Goal: Transaction & Acquisition: Purchase product/service

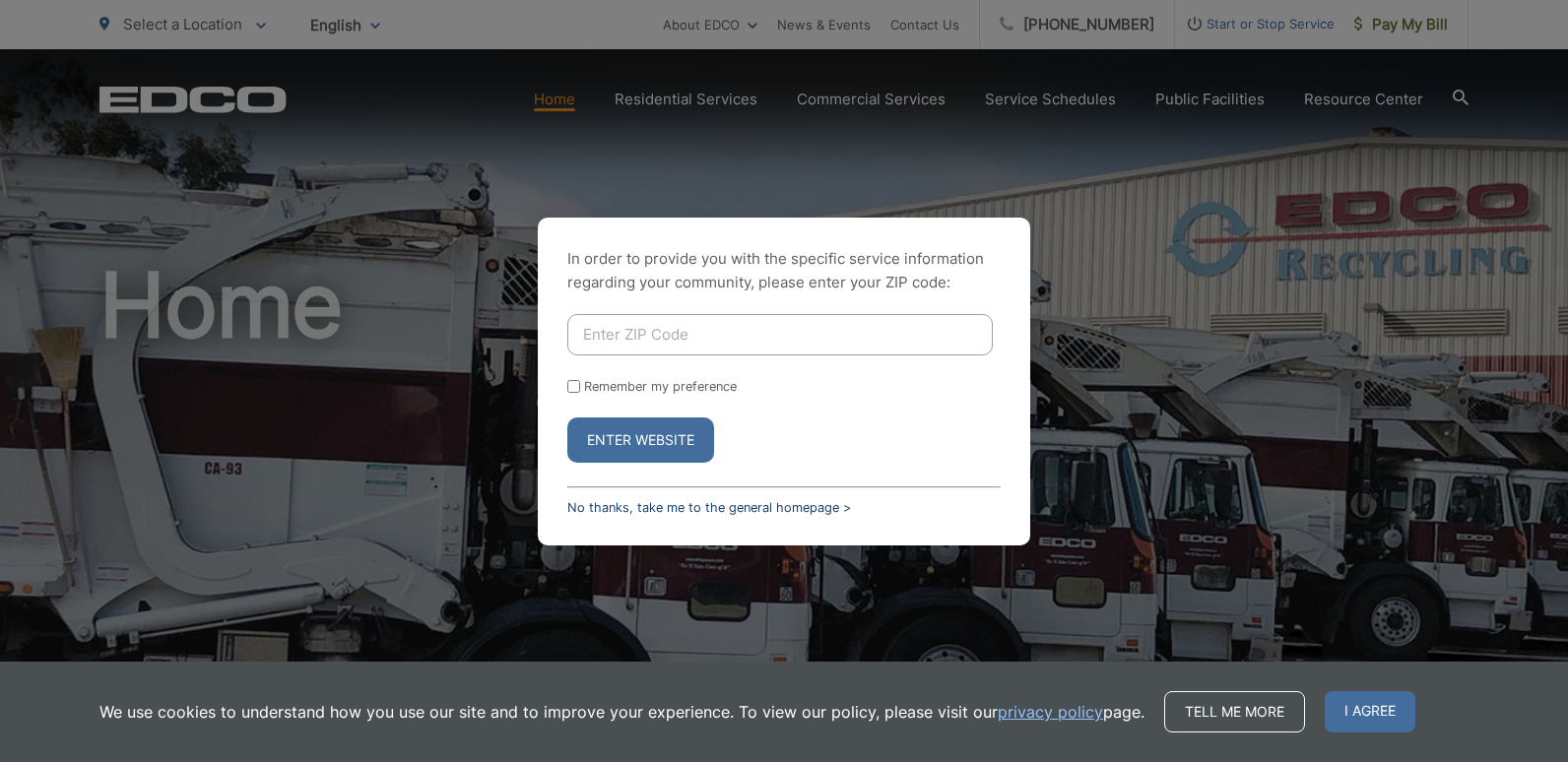
click at [616, 514] on link "No thanks, take me to the general homepage >" at bounding box center [709, 507] width 284 height 15
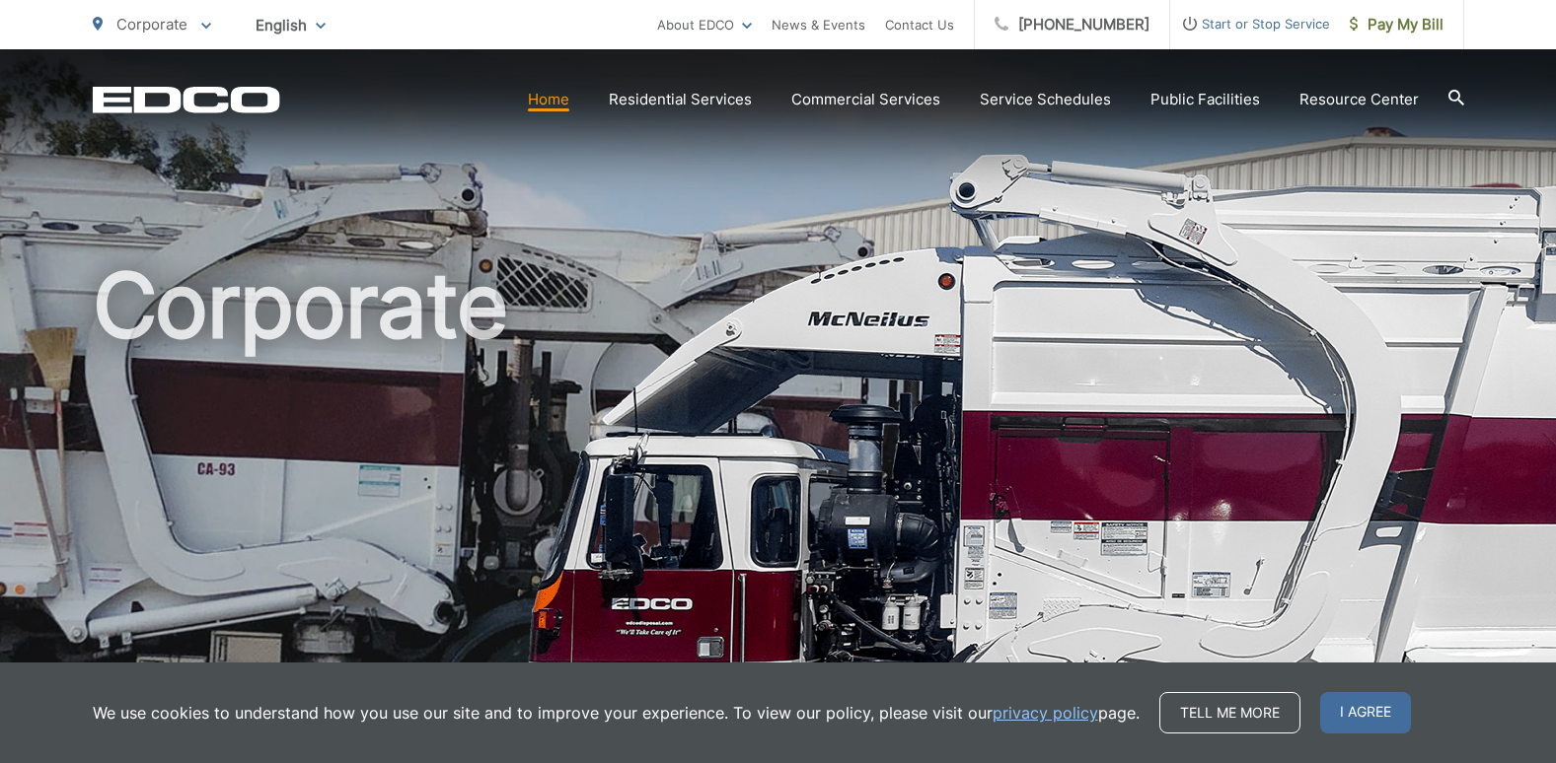
click at [319, 23] on div "English English Spanish Korean Arabic" at bounding box center [291, 25] width 100 height 35
click at [298, 31] on span "English" at bounding box center [291, 25] width 100 height 35
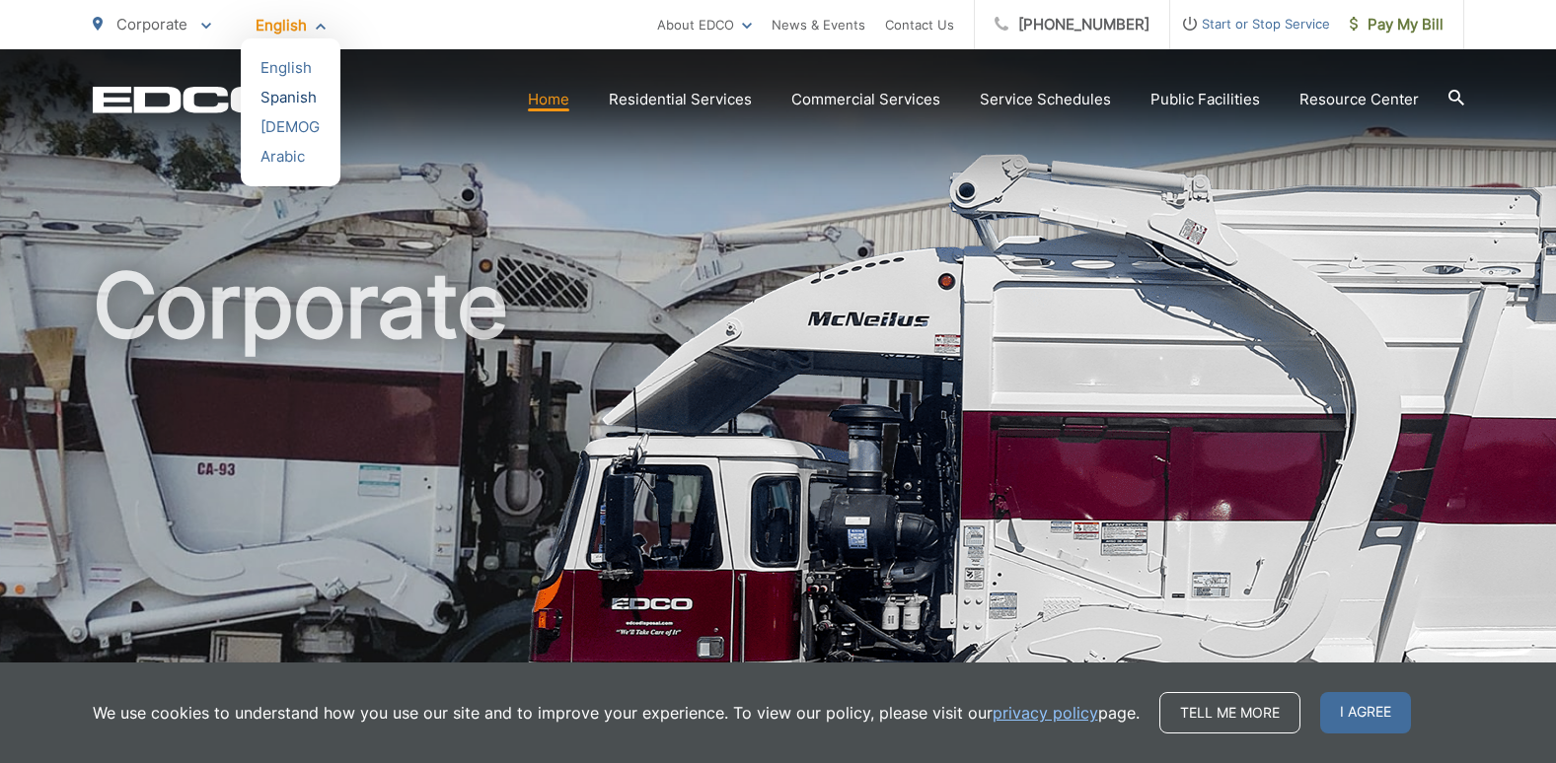
click at [295, 94] on div "Spanish" at bounding box center [290, 98] width 60 height 20
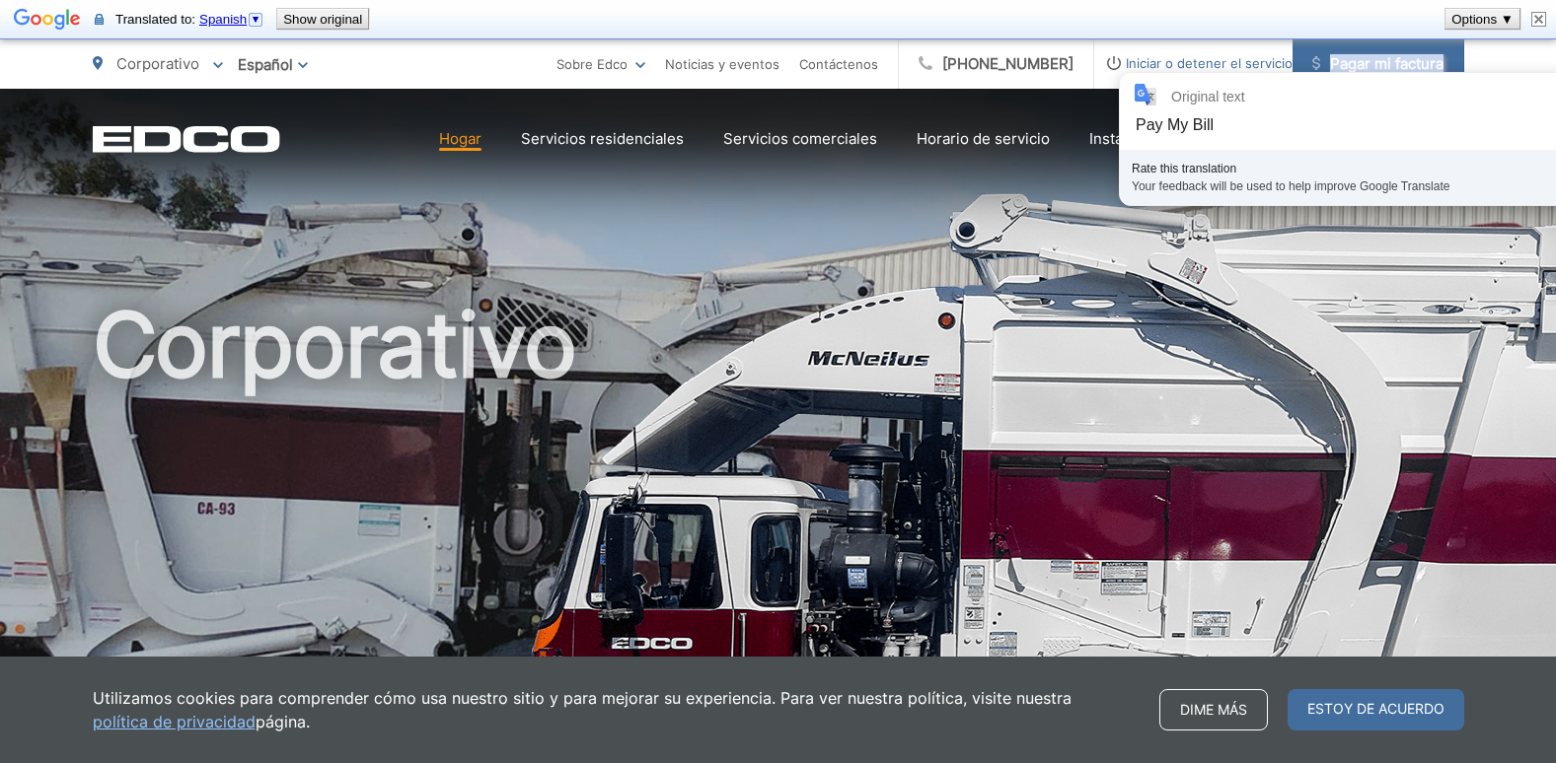
click at [1388, 62] on font "Pagar mi factura" at bounding box center [1386, 63] width 113 height 19
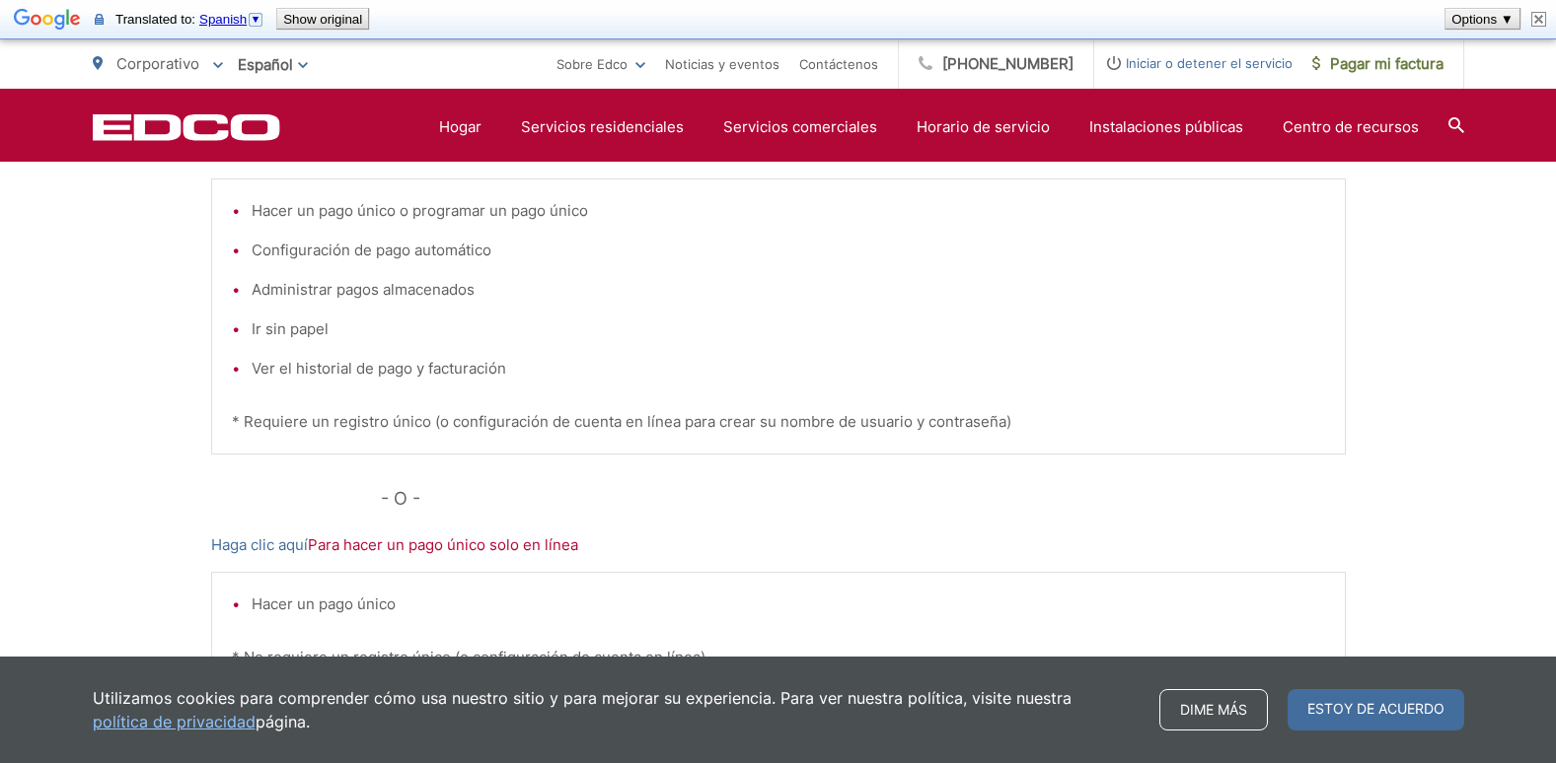
scroll to position [383, 0]
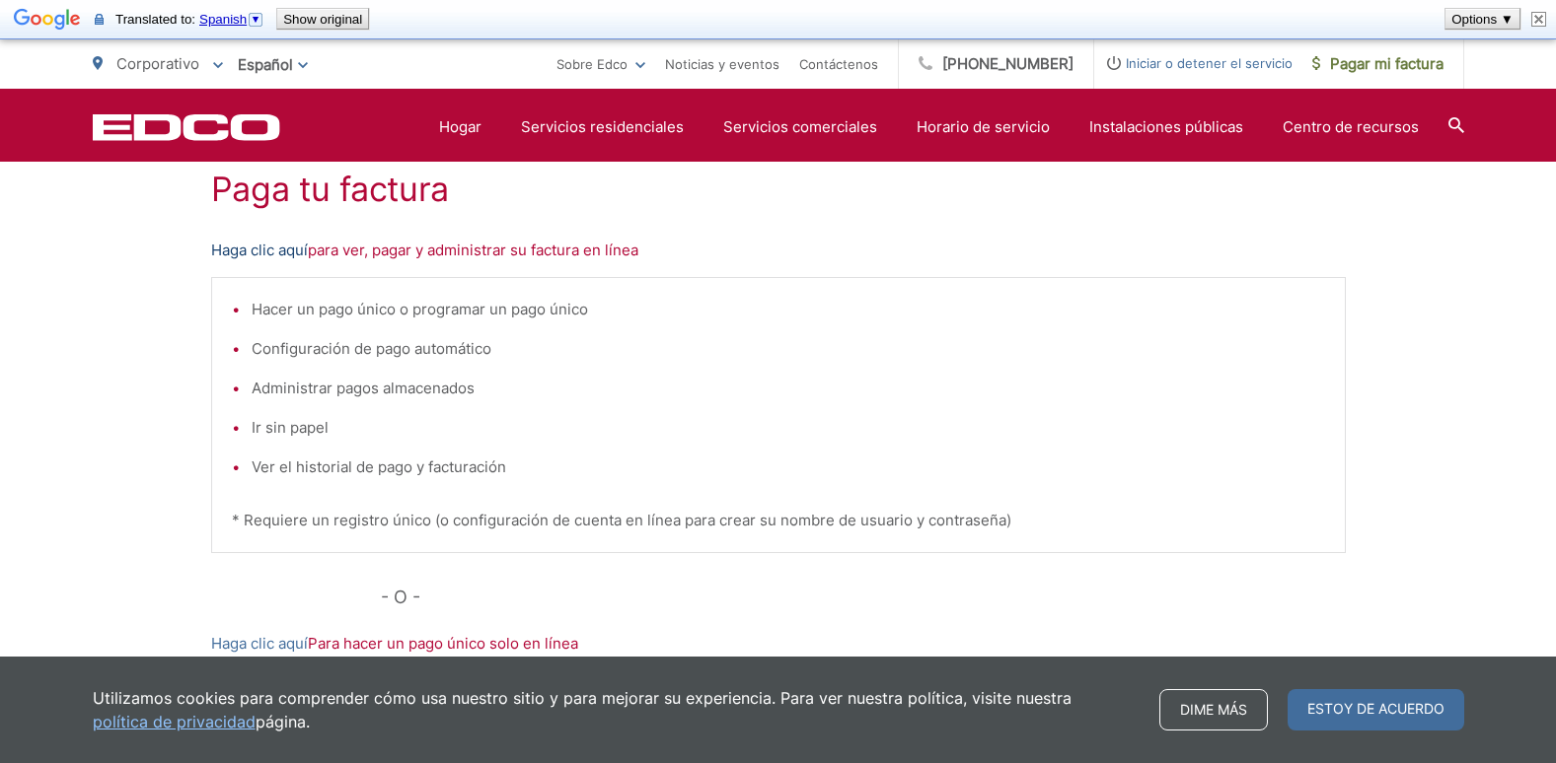
click at [260, 254] on font "Haga clic aquí" at bounding box center [259, 250] width 97 height 19
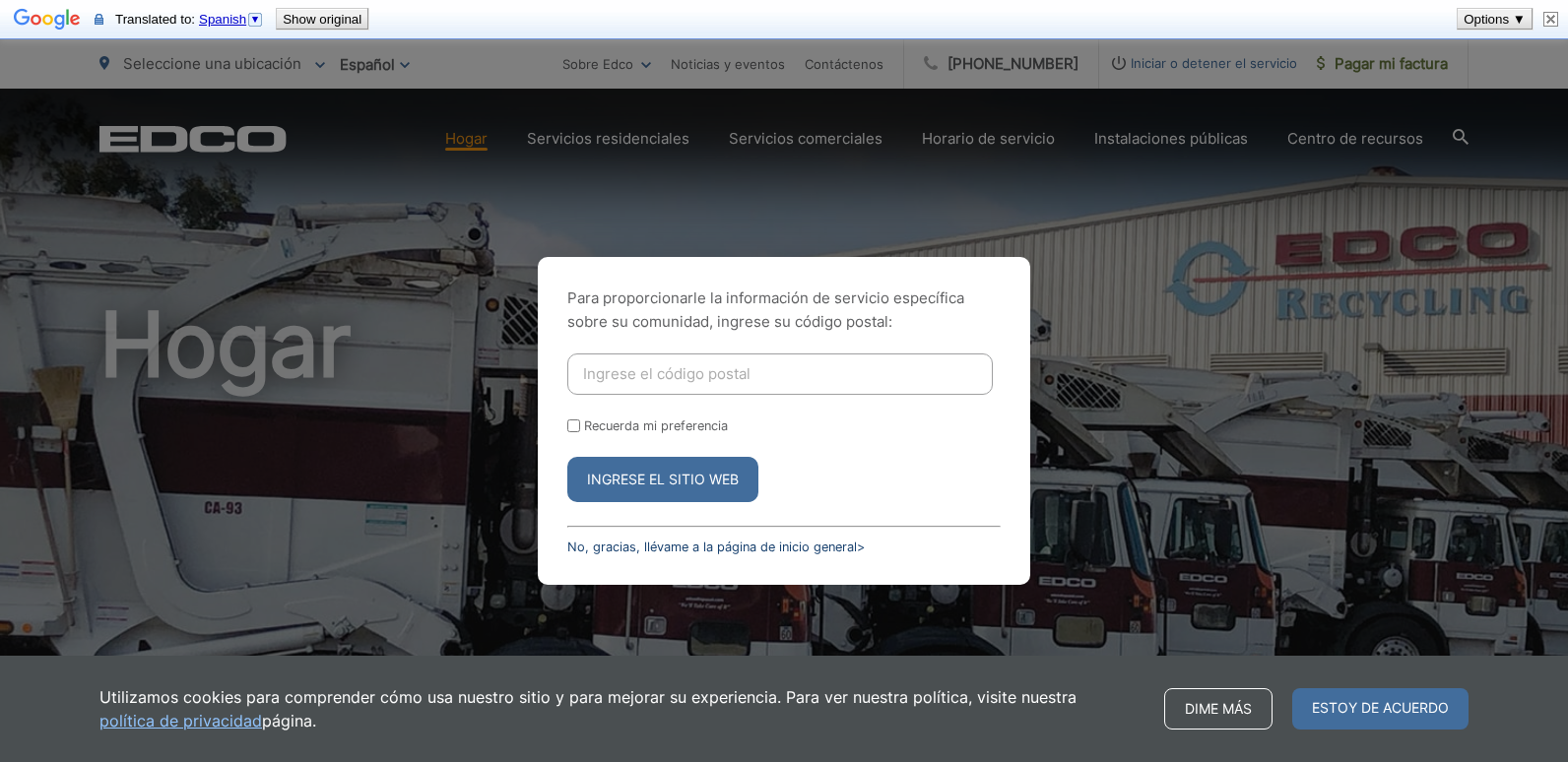
click at [644, 547] on font "No, gracias, llévame a la página de inicio general>" at bounding box center [716, 547] width 298 height 15
